Goal: Task Accomplishment & Management: Manage account settings

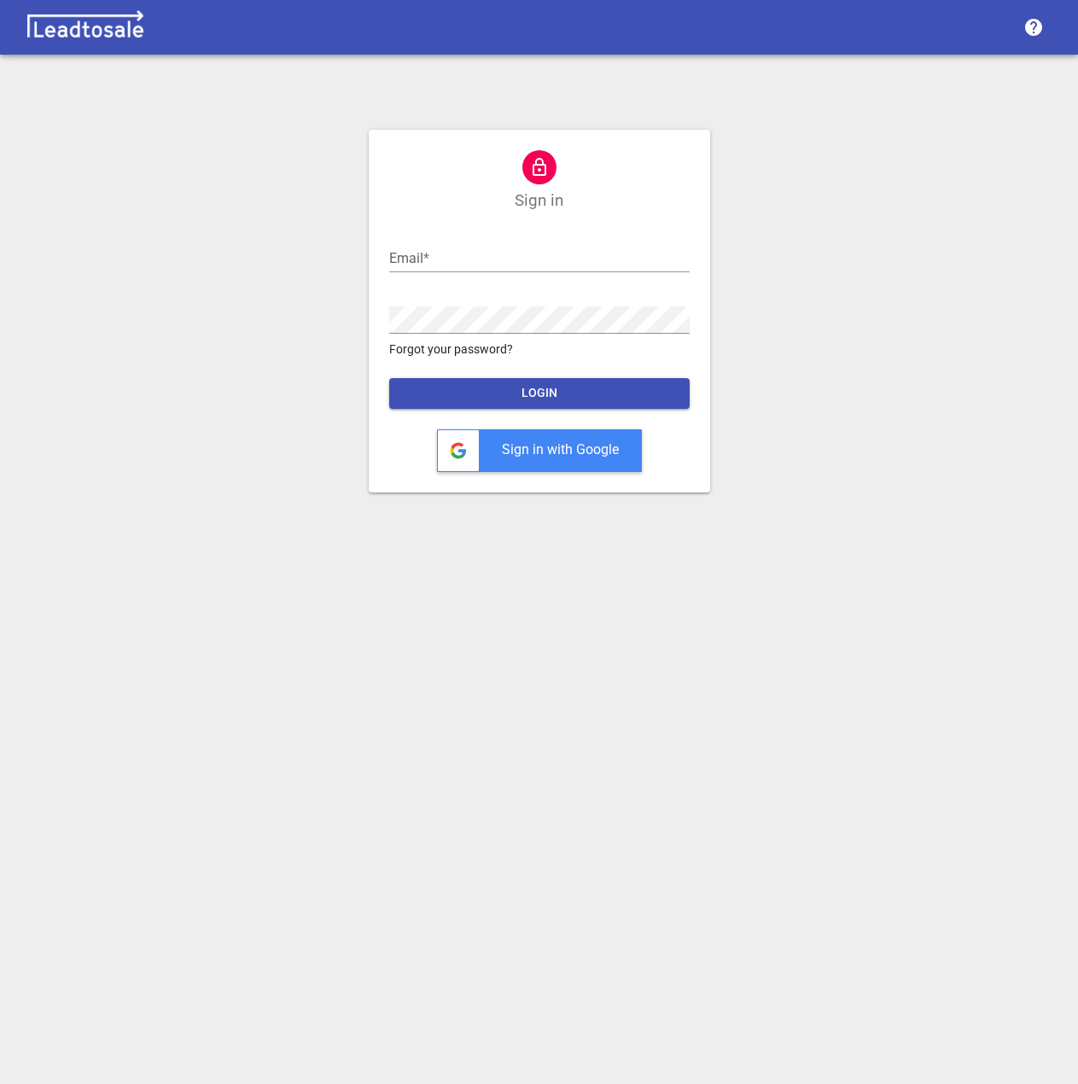
type input "admin@georgewalkers.co.nz"
click at [598, 394] on span "LOGIN" at bounding box center [539, 393] width 273 height 17
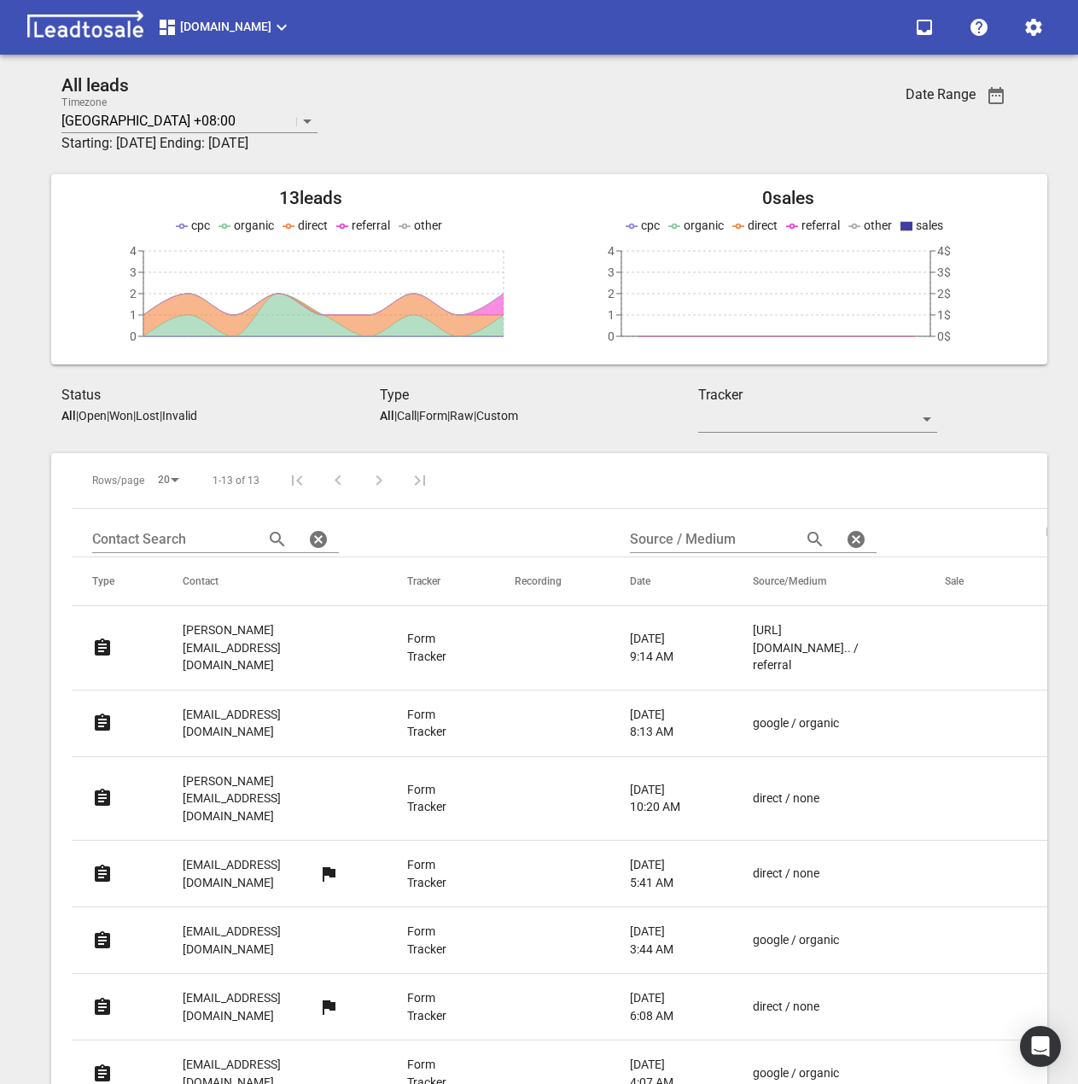
click at [1015, 86] on div "All leads Timezone Manila +08:00 Starting: 2025-09-04 Ending: 2025-10-02 Date R…" at bounding box center [539, 835] width 996 height 1521
click at [981, 102] on span "button" at bounding box center [996, 95] width 41 height 20
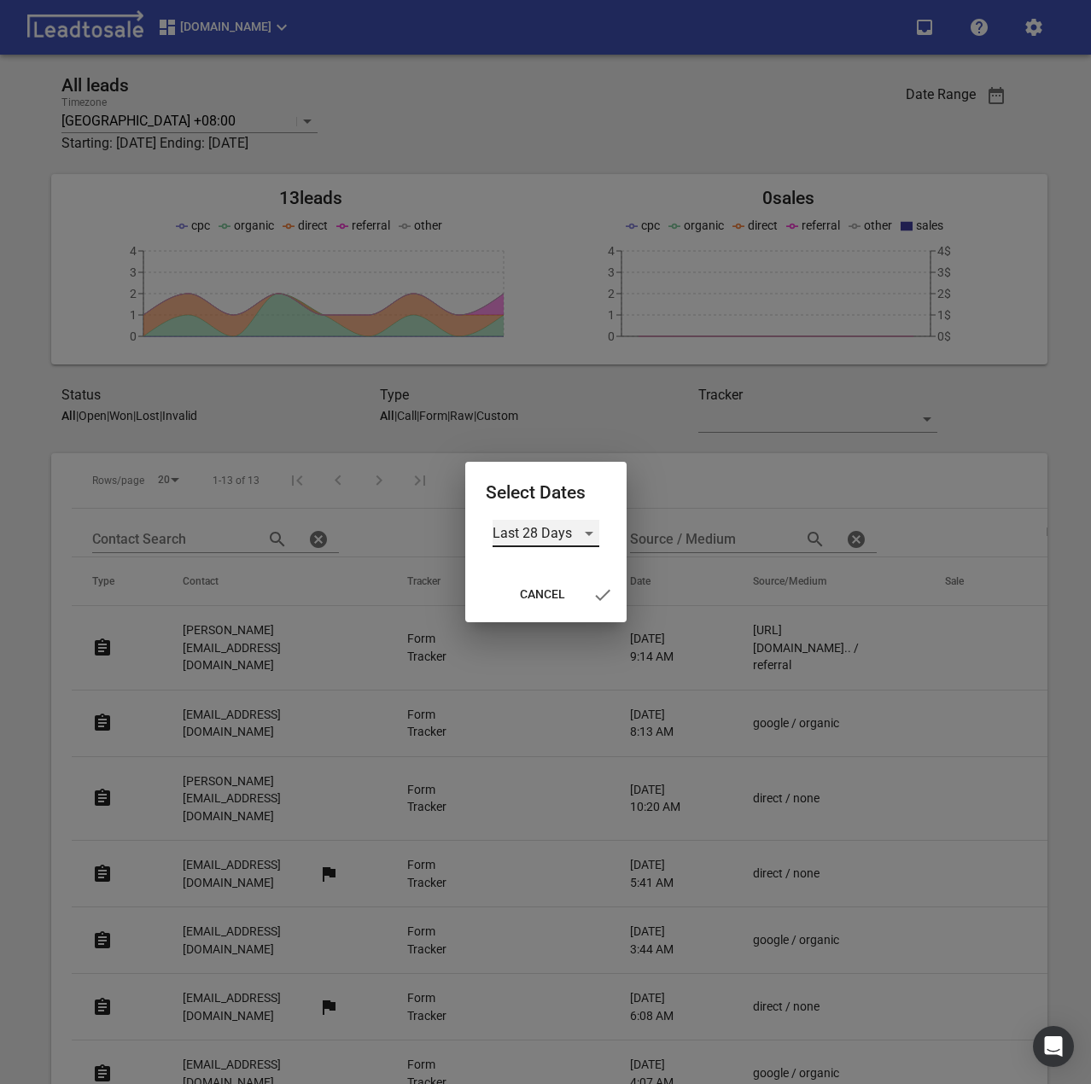
click at [585, 532] on div "Last 28 Days" at bounding box center [546, 533] width 107 height 27
click at [547, 643] on li "Custom" at bounding box center [546, 656] width 107 height 41
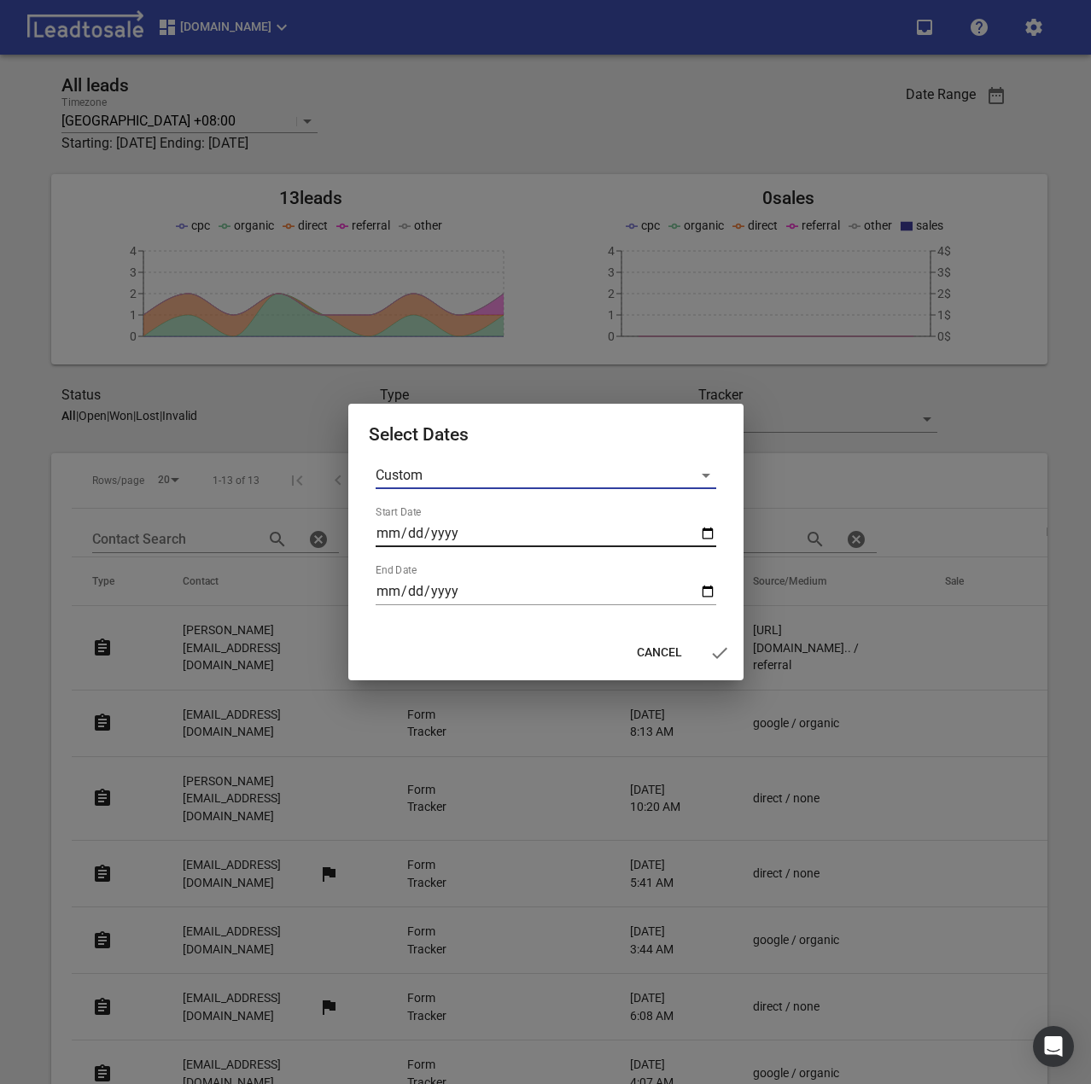
click at [708, 534] on input "Start Date" at bounding box center [546, 533] width 341 height 27
type input "2025-09-22"
click at [705, 594] on input "End Date" at bounding box center [546, 591] width 341 height 27
type input "2025-09-30"
click at [713, 640] on button "button" at bounding box center [719, 653] width 41 height 41
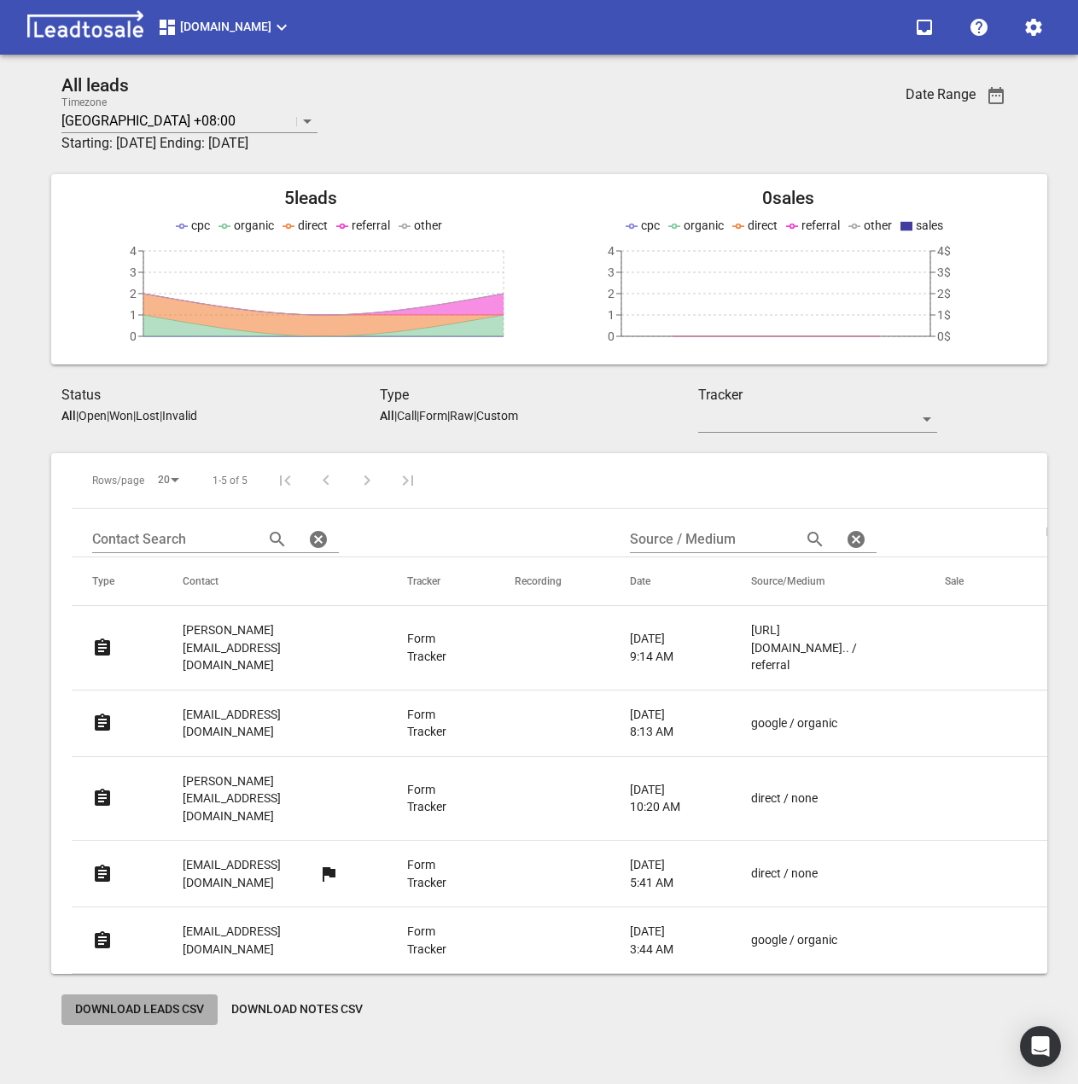
click at [103, 994] on button "Download Leads CSV" at bounding box center [139, 1009] width 156 height 31
click at [834, 640] on p "https://www.ge... / referral" at bounding box center [813, 647] width 125 height 53
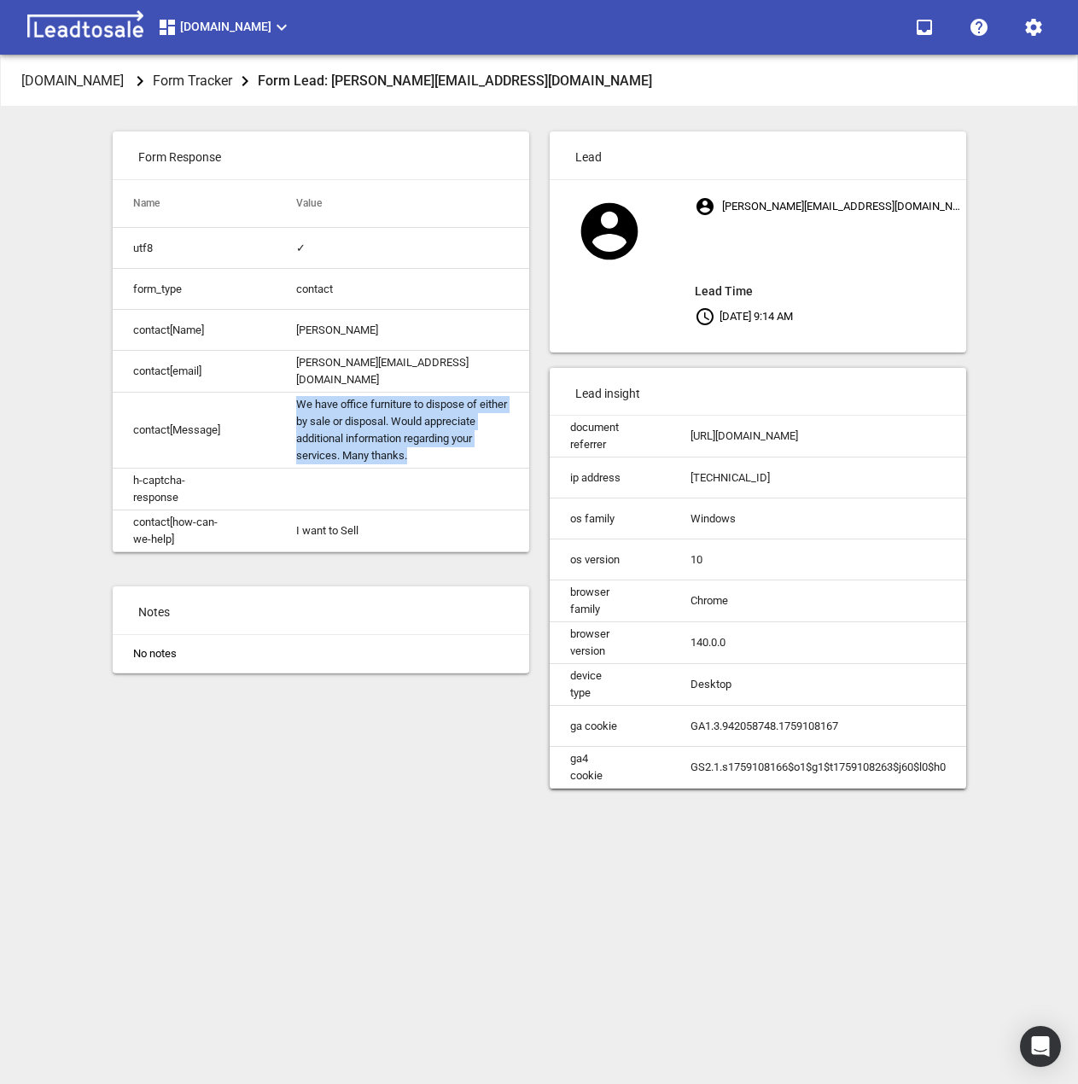
drag, startPoint x: 295, startPoint y: 402, endPoint x: 409, endPoint y: 450, distance: 123.2
click at [409, 450] on td "We have office furniture to dispose of either by sale or disposal. Would apprec…" at bounding box center [403, 431] width 254 height 76
copy td "We have office furniture to dispose of either by sale or disposal. Would apprec…"
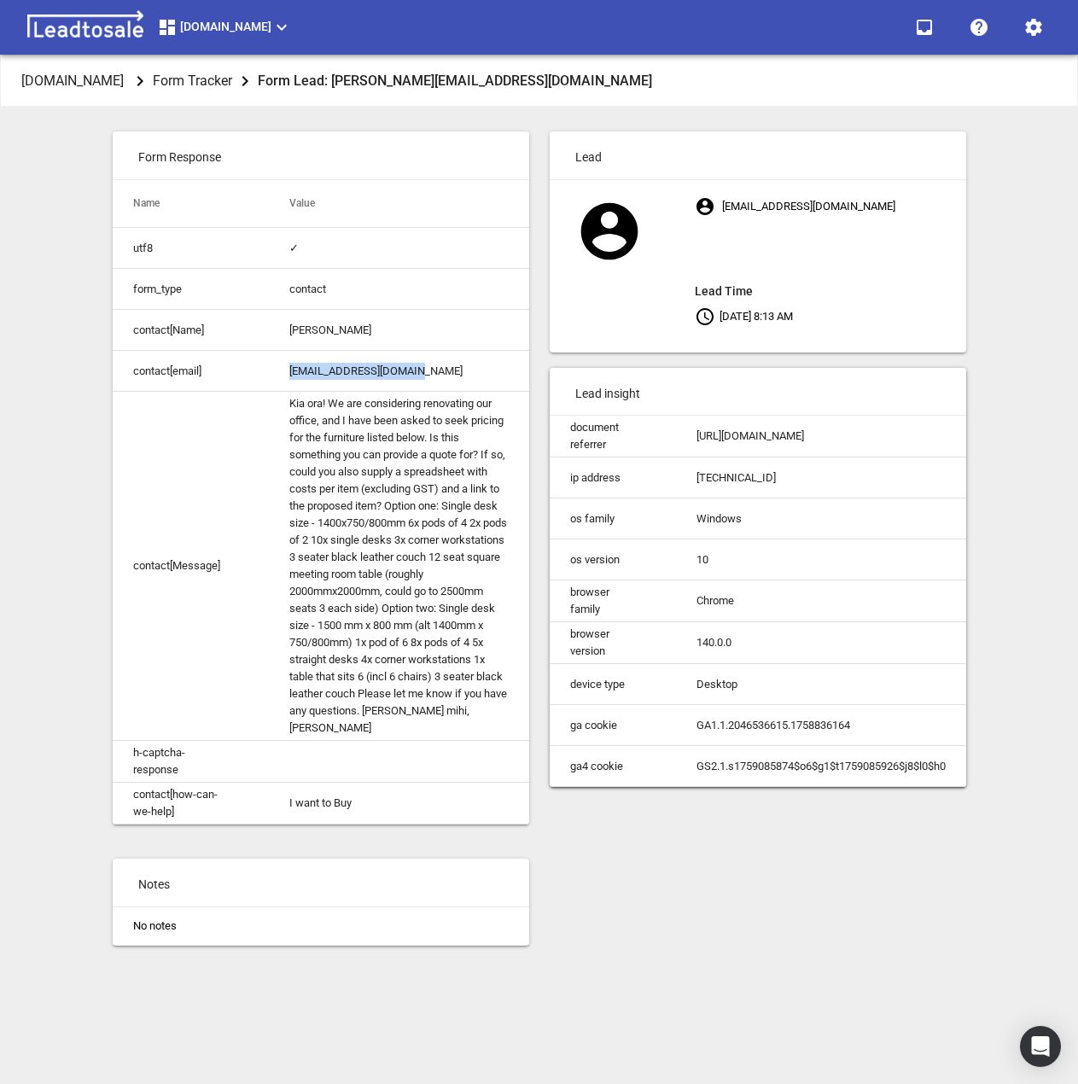
drag, startPoint x: 400, startPoint y: 371, endPoint x: 276, endPoint y: 368, distance: 124.7
click at [276, 368] on td "lara@stratatitle.co.nz" at bounding box center [399, 371] width 260 height 41
copy td "lara@stratatitle.co.nz"
click at [345, 514] on td "Kia ora! We are considering renovating our office, and I have been asked to see…" at bounding box center [399, 566] width 260 height 349
drag, startPoint x: 297, startPoint y: 405, endPoint x: 308, endPoint y: 434, distance: 30.3
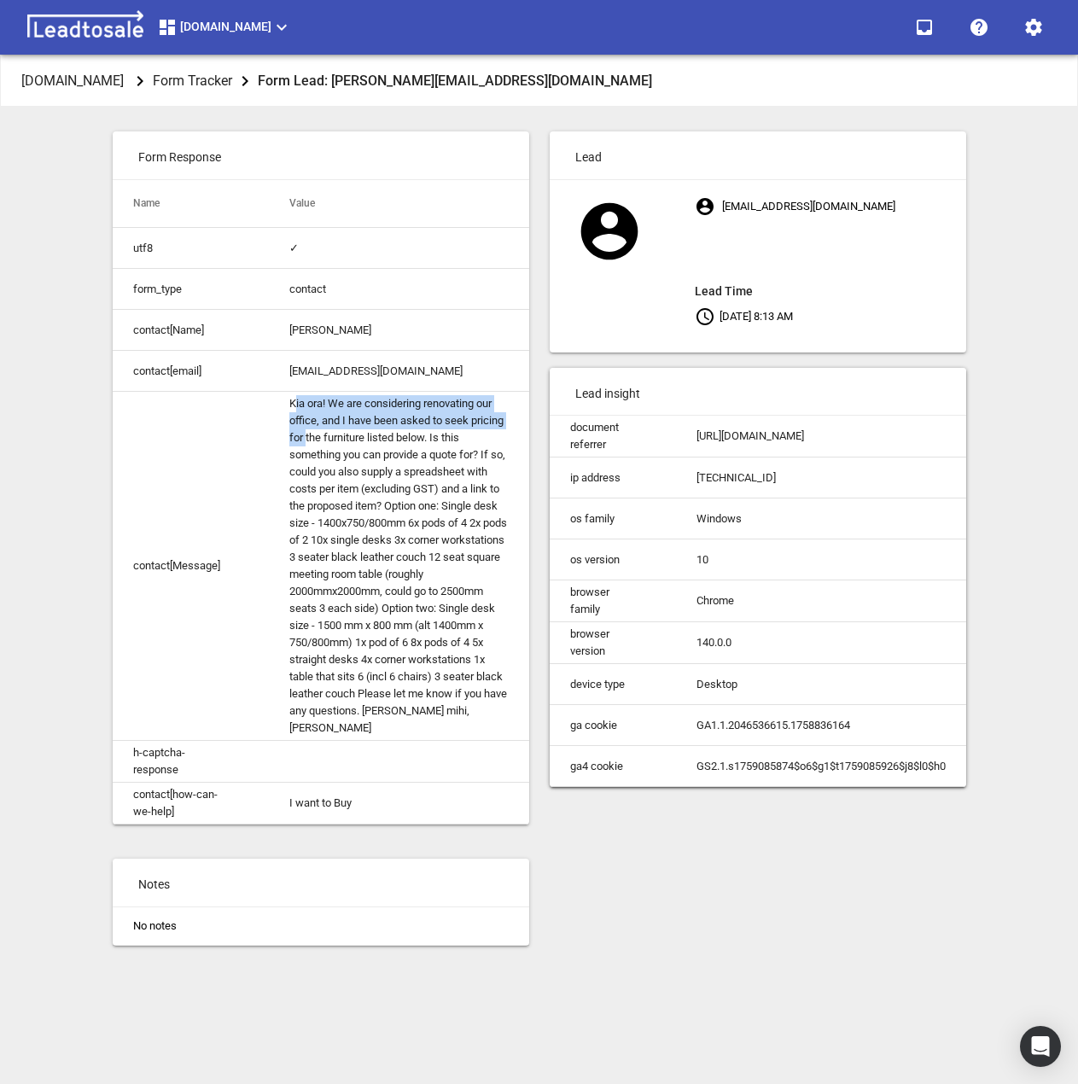
click at [308, 434] on td "Kia ora! We are considering renovating our office, and I have been asked to see…" at bounding box center [399, 566] width 260 height 349
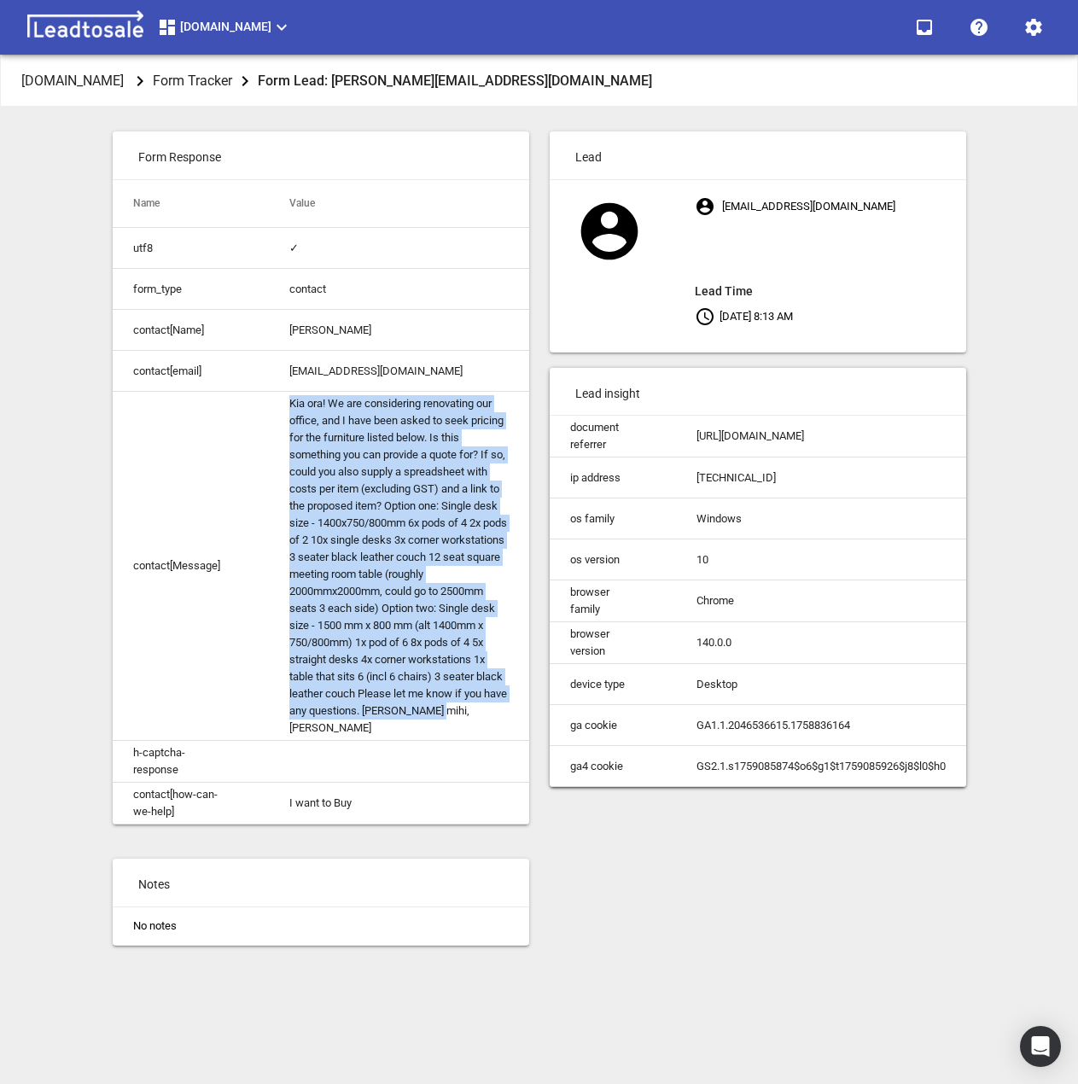
drag, startPoint x: 292, startPoint y: 404, endPoint x: 354, endPoint y: 731, distance: 332.8
click at [354, 731] on td "Kia ora! We are considering renovating our office, and I have been asked to see…" at bounding box center [399, 566] width 260 height 349
copy td "Kia ora! We are considering renovating our office, and I have been asked to see…"
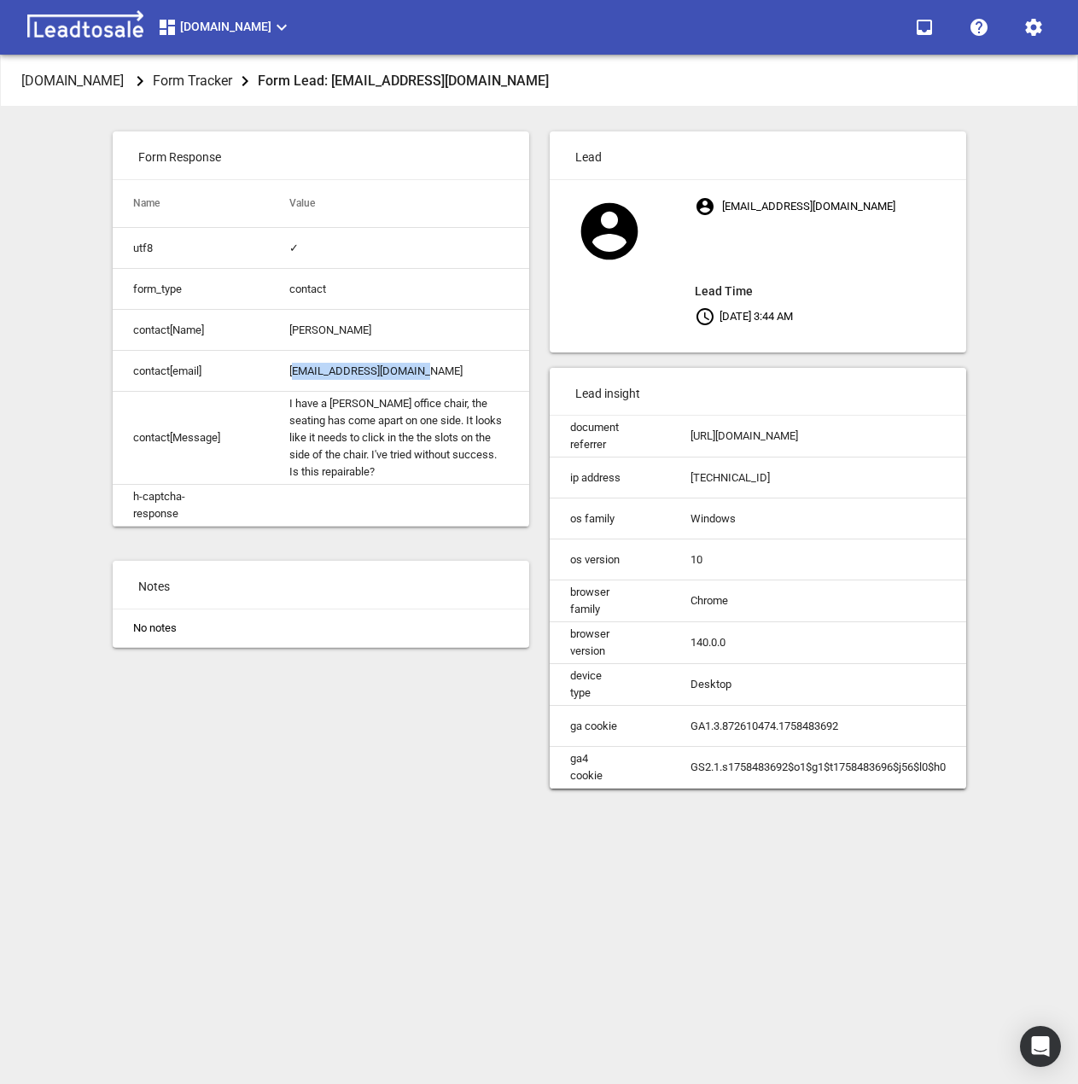
drag, startPoint x: 295, startPoint y: 371, endPoint x: 440, endPoint y: 374, distance: 144.3
click at [440, 374] on td "[EMAIL_ADDRESS][DOMAIN_NAME]" at bounding box center [398, 371] width 259 height 41
click at [304, 368] on td "[EMAIL_ADDRESS][DOMAIN_NAME]" at bounding box center [398, 371] width 259 height 41
drag, startPoint x: 289, startPoint y: 370, endPoint x: 440, endPoint y: 380, distance: 152.2
click at [446, 377] on td "[EMAIL_ADDRESS][DOMAIN_NAME]" at bounding box center [398, 371] width 259 height 41
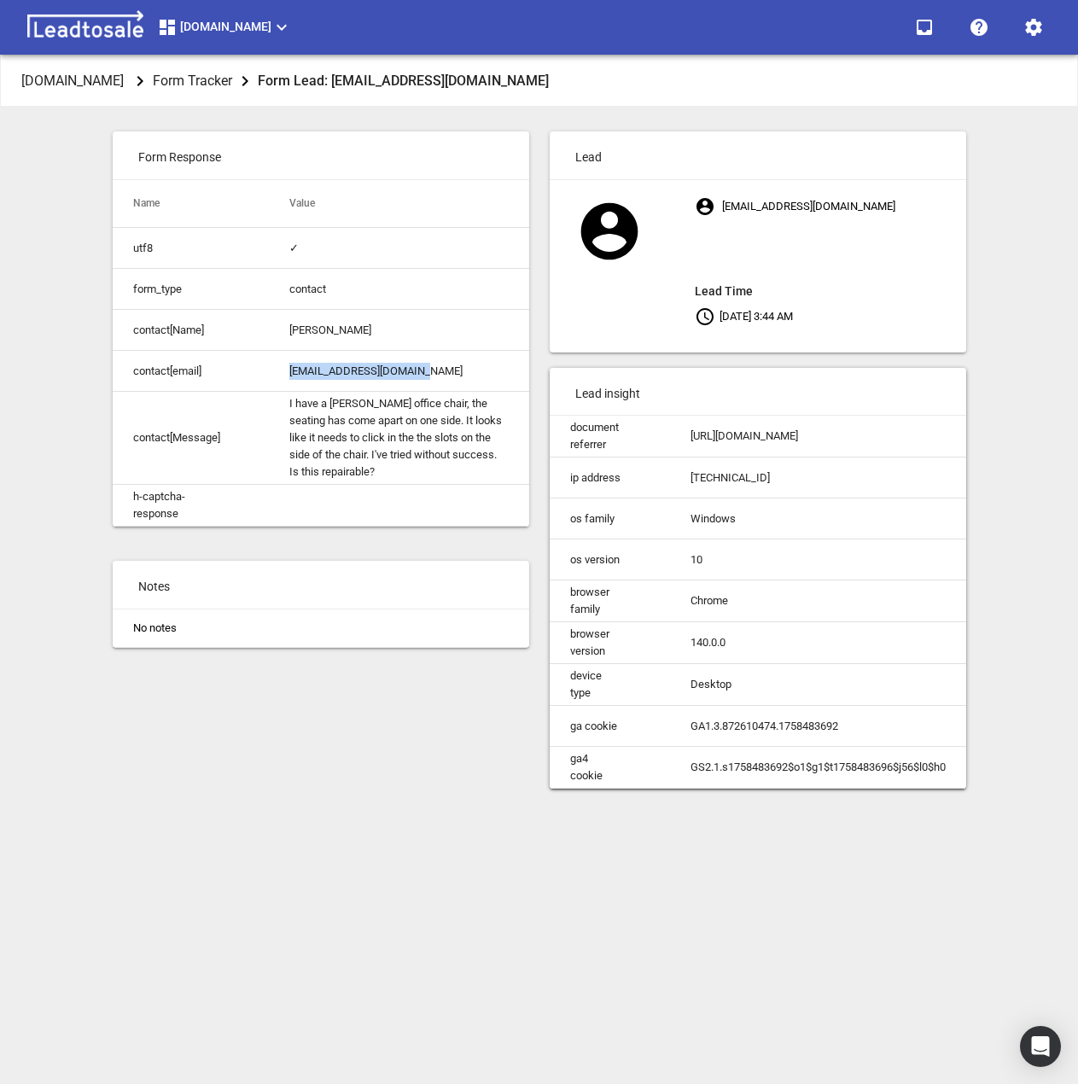
copy td "[EMAIL_ADDRESS][DOMAIN_NAME]"
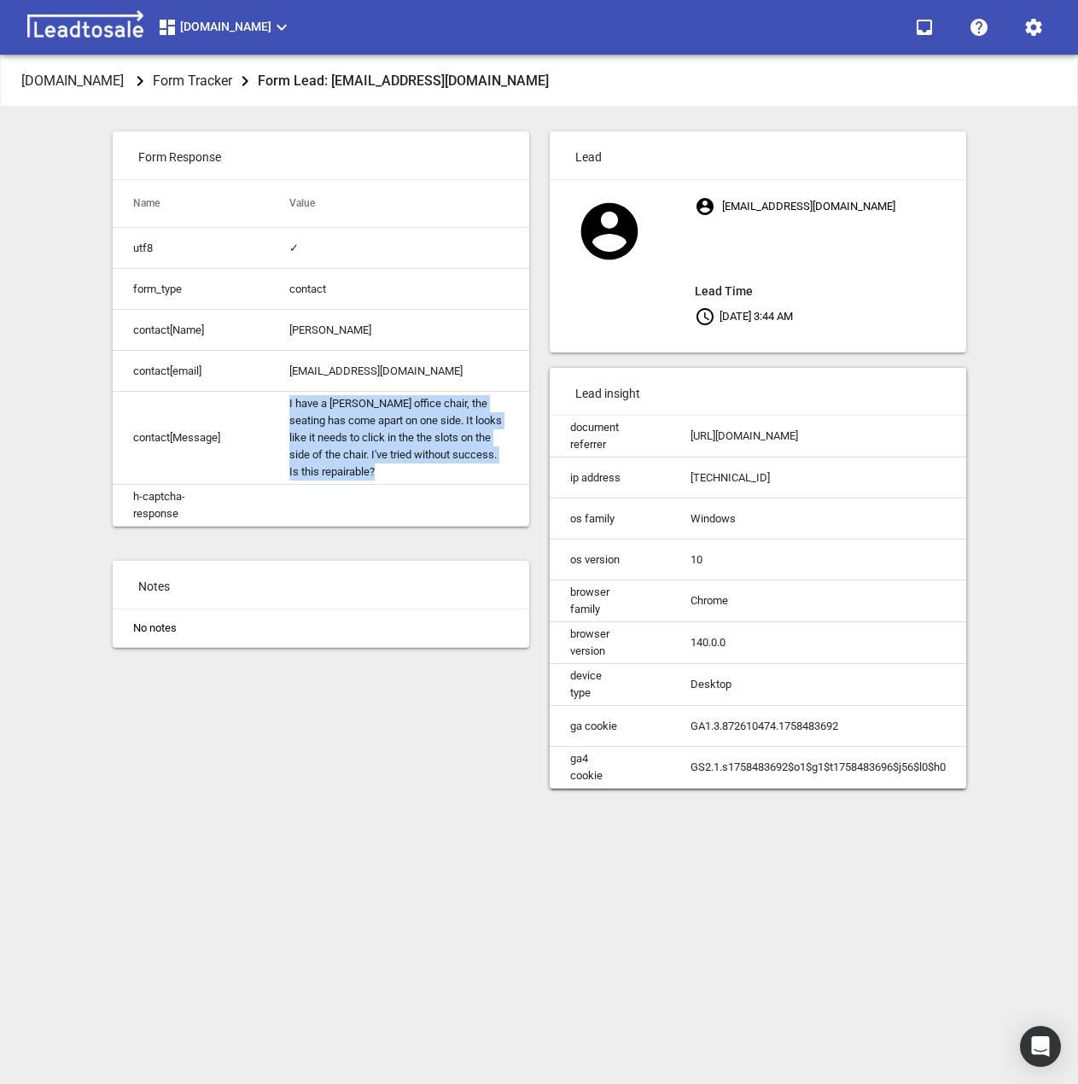
drag, startPoint x: 287, startPoint y: 401, endPoint x: 391, endPoint y: 475, distance: 127.4
click at [391, 475] on td "I have a [PERSON_NAME] office chair, the seating has come apart on one side. It…" at bounding box center [398, 438] width 259 height 93
copy td "I have a [PERSON_NAME] office chair, the seating has come apart on one side. It…"
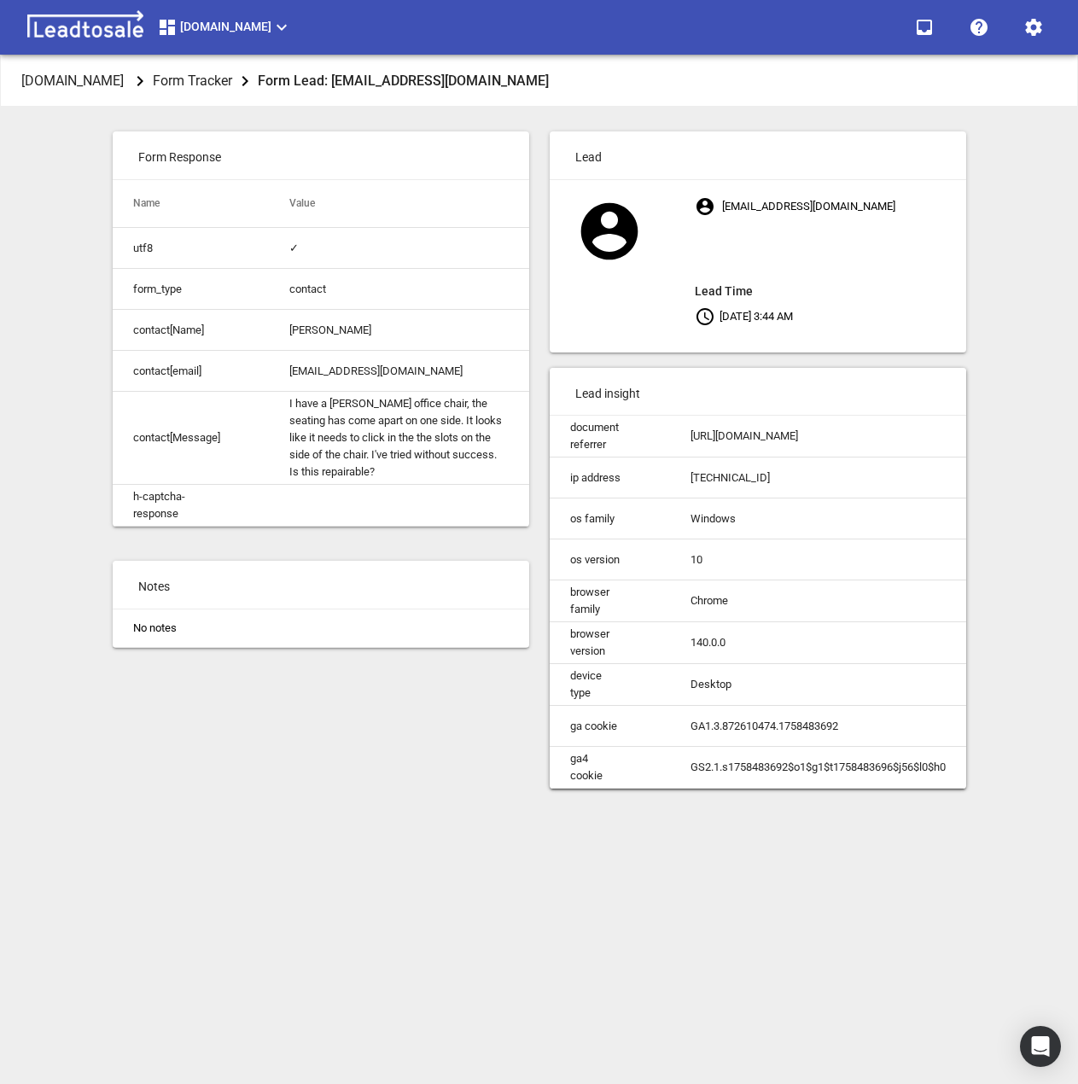
drag, startPoint x: 47, startPoint y: 539, endPoint x: 1, endPoint y: 534, distance: 46.3
click at [50, 537] on div "[DOMAIN_NAME] Form Tracker Form Lead: [EMAIL_ADDRESS][DOMAIN_NAME] Form Respons…" at bounding box center [539, 597] width 1064 height 1084
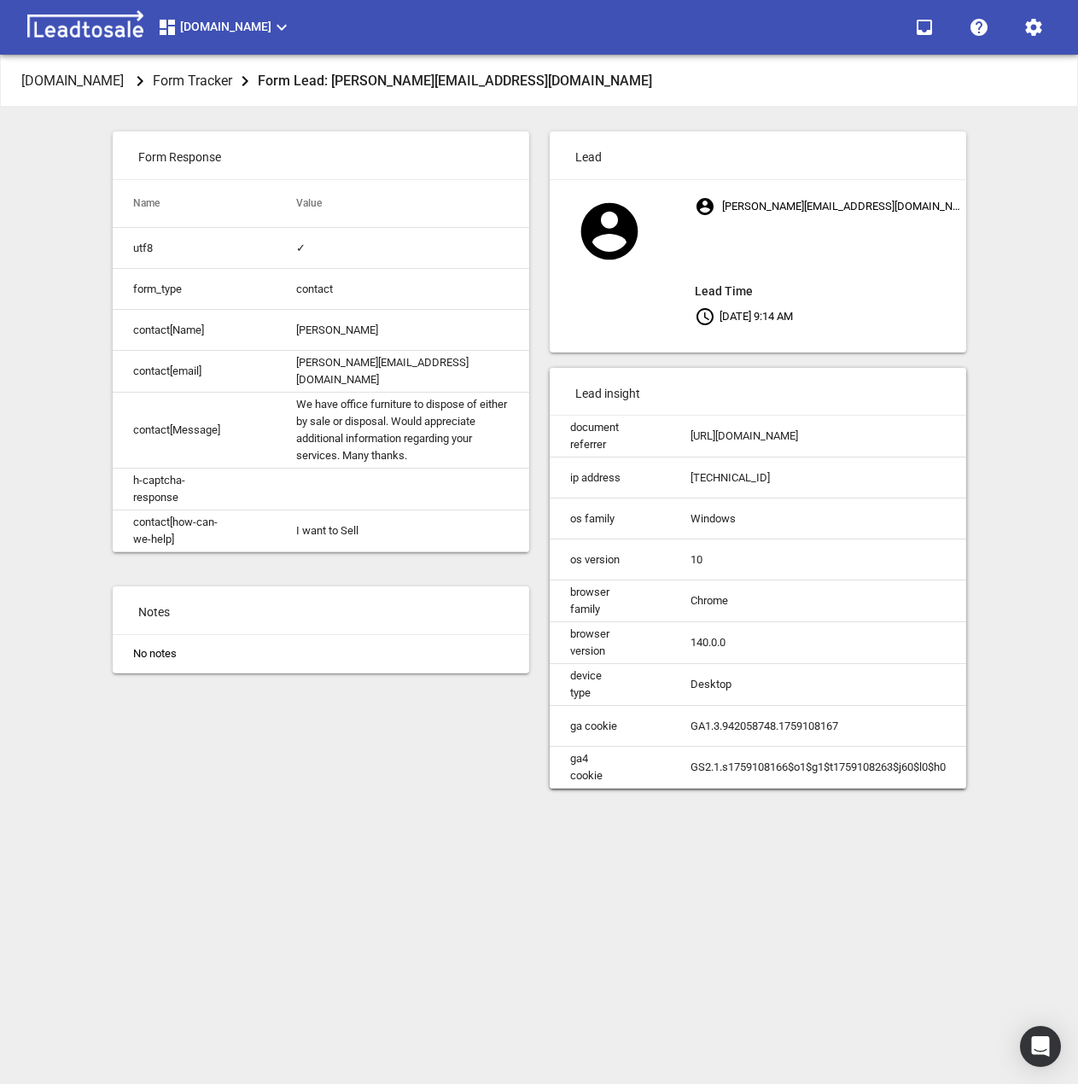
click at [450, 772] on div "Form Response Name Value utf8 ✓ form_type contact contact[Name] [PERSON_NAME] c…" at bounding box center [320, 460] width 437 height 678
